Goal: Task Accomplishment & Management: Manage account settings

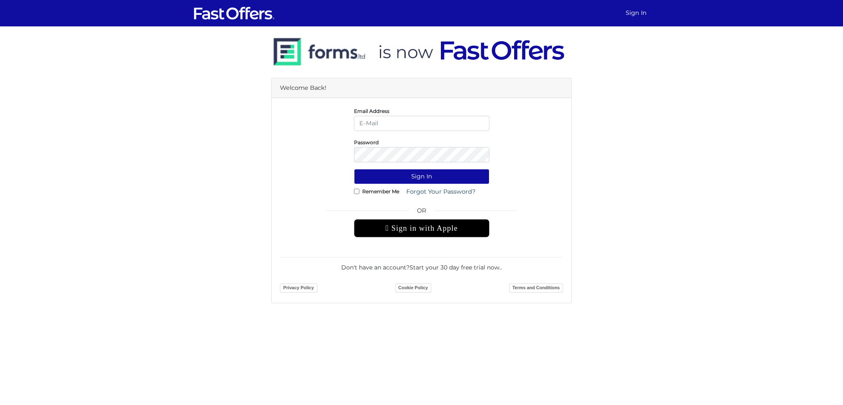
click at [376, 123] on input "email" at bounding box center [421, 123] width 135 height 15
type input "[EMAIL_ADDRESS][DOMAIN_NAME]"
click at [425, 191] on link "Forgot Your Password?" at bounding box center [441, 191] width 80 height 15
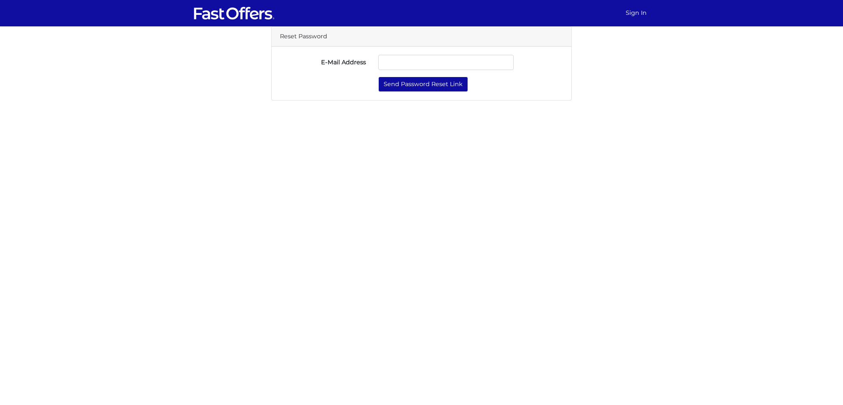
click at [391, 64] on input "E-Mail Address" at bounding box center [445, 62] width 135 height 15
type input "[EMAIL_ADDRESS][DOMAIN_NAME]"
click at [411, 81] on button "Send Password Reset Link" at bounding box center [423, 84] width 90 height 15
click at [408, 62] on input "E-Mail Address" at bounding box center [445, 62] width 135 height 15
type input "[EMAIL_ADDRESS][DOMAIN_NAME]"
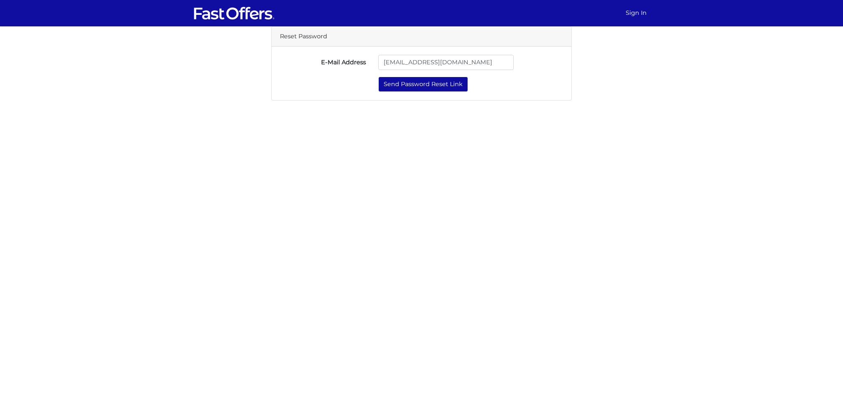
click at [382, 100] on html "Sign In Reset Password E-Mail Address linghaoc@hotmail.com" at bounding box center [421, 50] width 843 height 100
click at [418, 84] on button "Send Password Reset Link" at bounding box center [423, 84] width 90 height 15
